Goal: Task Accomplishment & Management: Complete application form

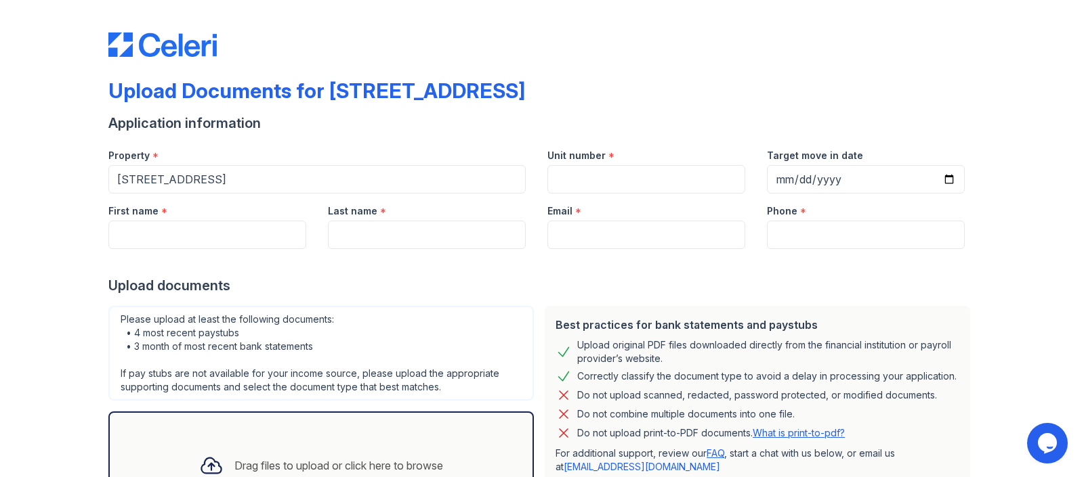
click at [331, 94] on div "Upload Documents for [STREET_ADDRESS]" at bounding box center [316, 91] width 417 height 24
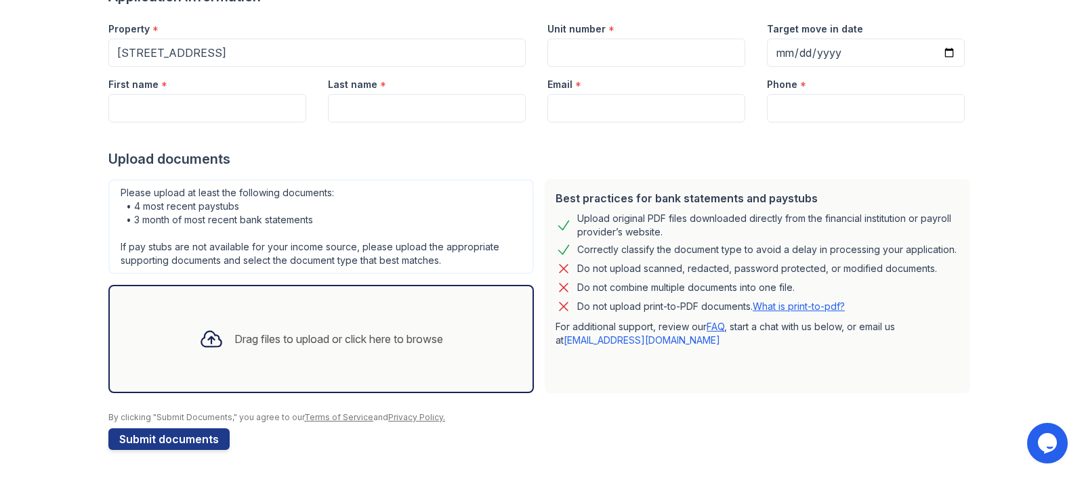
click at [333, 311] on div "Drag files to upload or click here to browse" at bounding box center [320, 339] width 425 height 108
